Goal: Information Seeking & Learning: Learn about a topic

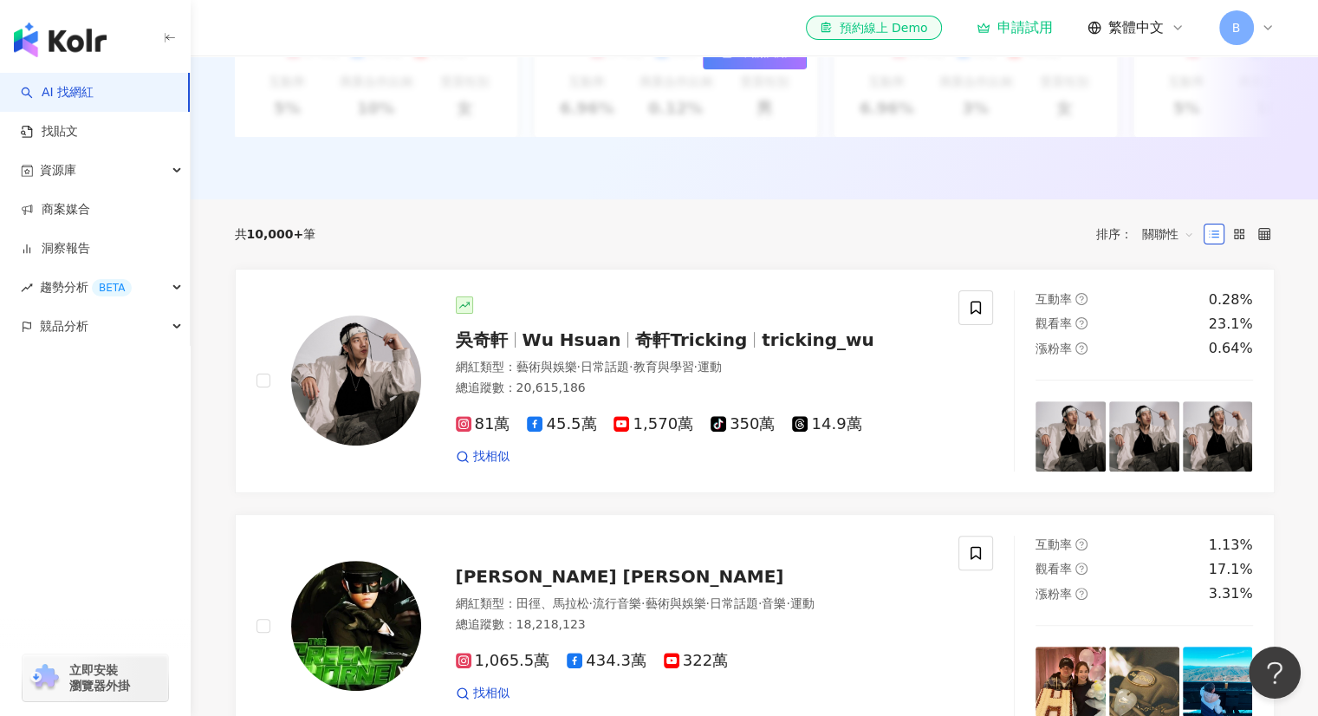
click at [1262, 34] on icon at bounding box center [1268, 28] width 14 height 14
click at [335, 391] on img at bounding box center [356, 381] width 130 height 130
